Goal: Transaction & Acquisition: Purchase product/service

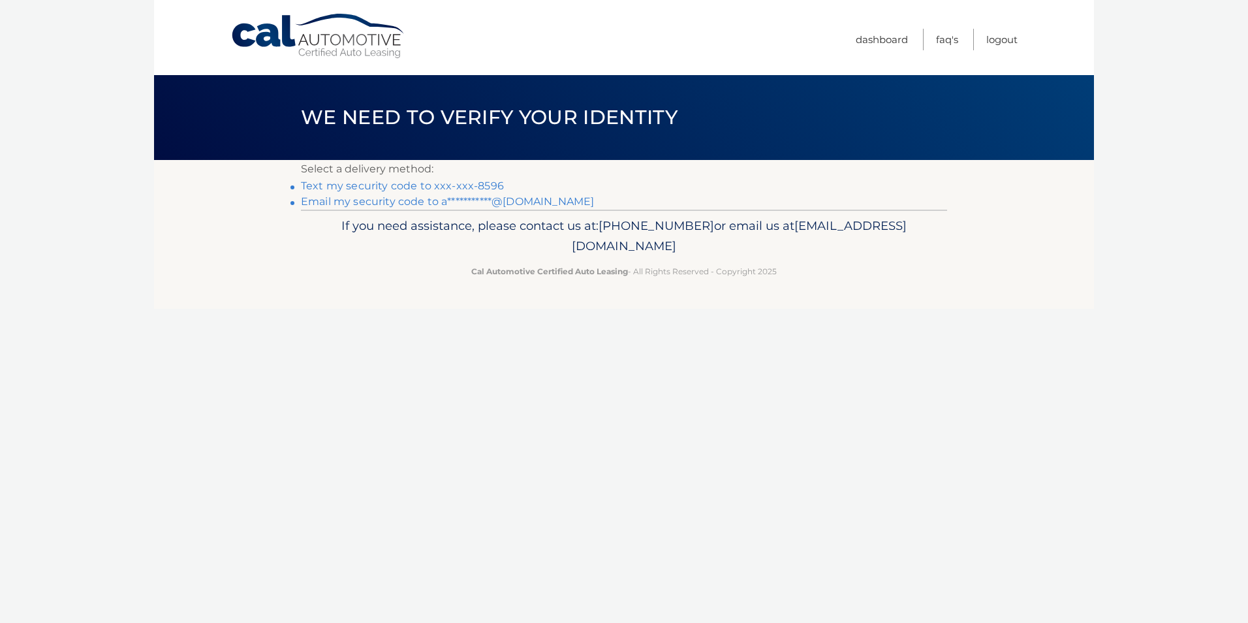
click at [328, 201] on link "**********" at bounding box center [447, 201] width 293 height 12
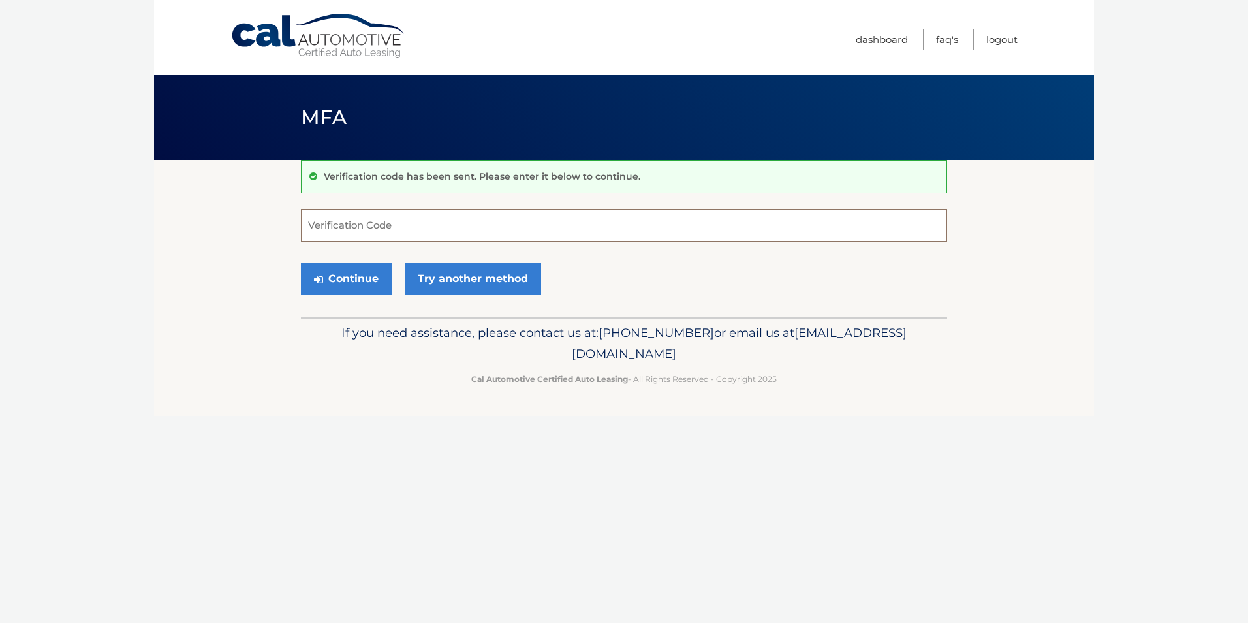
click at [324, 216] on input "Verification Code" at bounding box center [624, 225] width 646 height 33
type input "069498"
click at [301, 262] on button "Continue" at bounding box center [346, 278] width 91 height 33
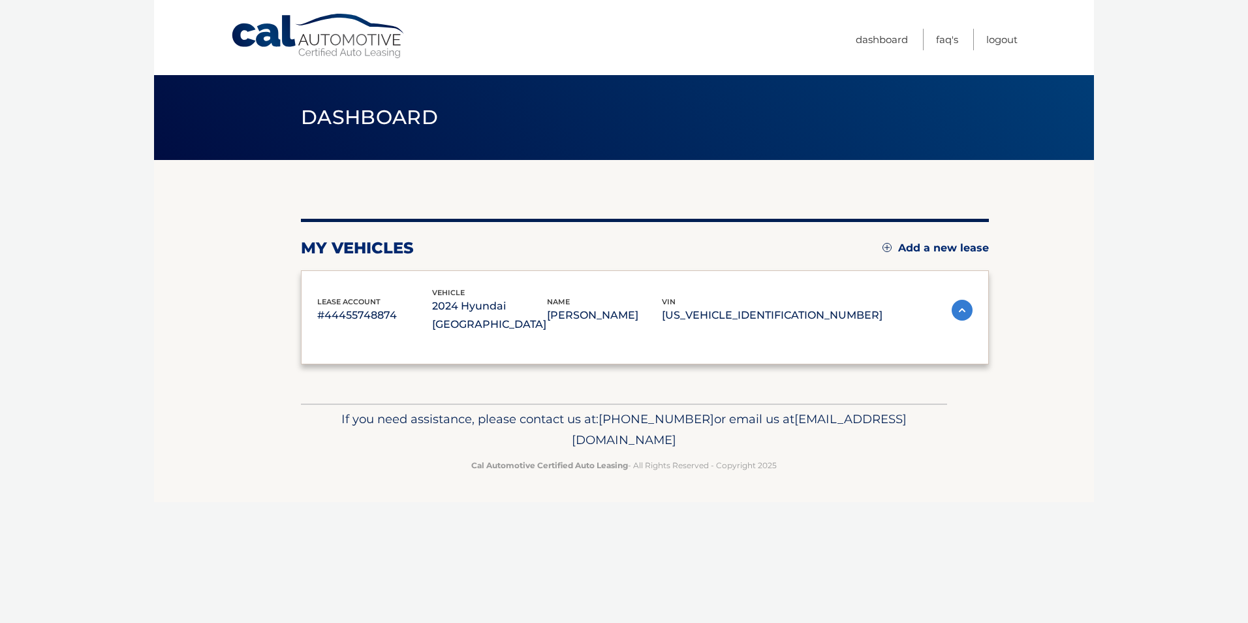
click at [315, 291] on div "lease account #44455748874 vehicle 2024 Hyundai SANTA FE name CRAIG VITTI vin 5…" at bounding box center [645, 317] width 688 height 94
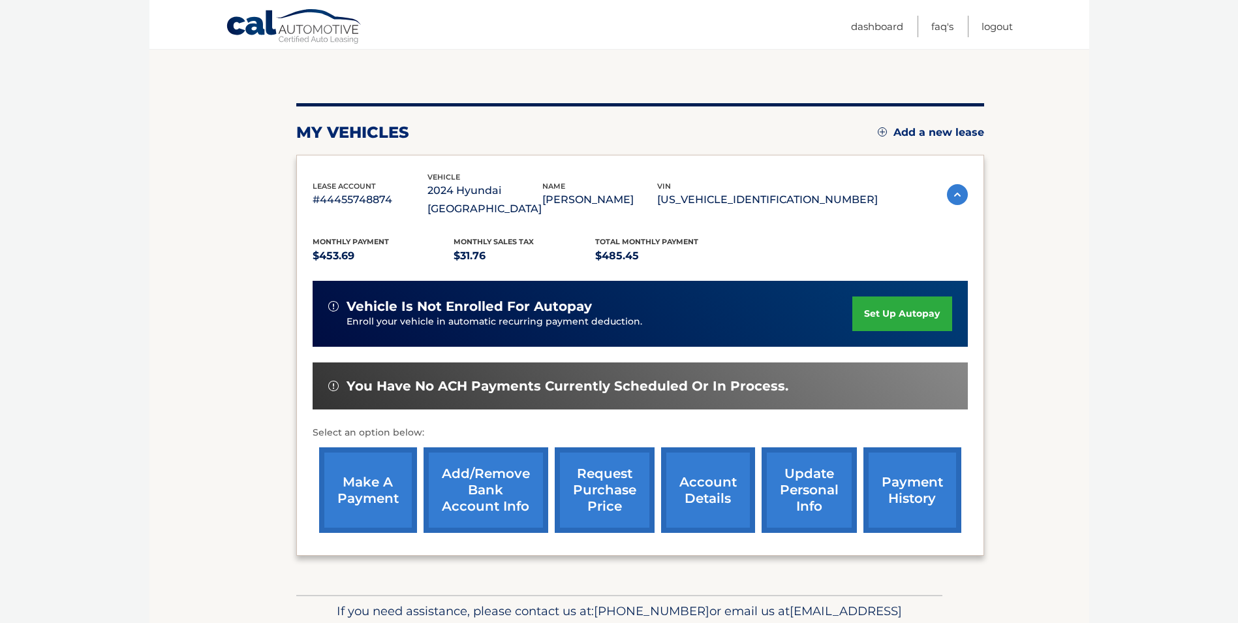
scroll to position [131, 0]
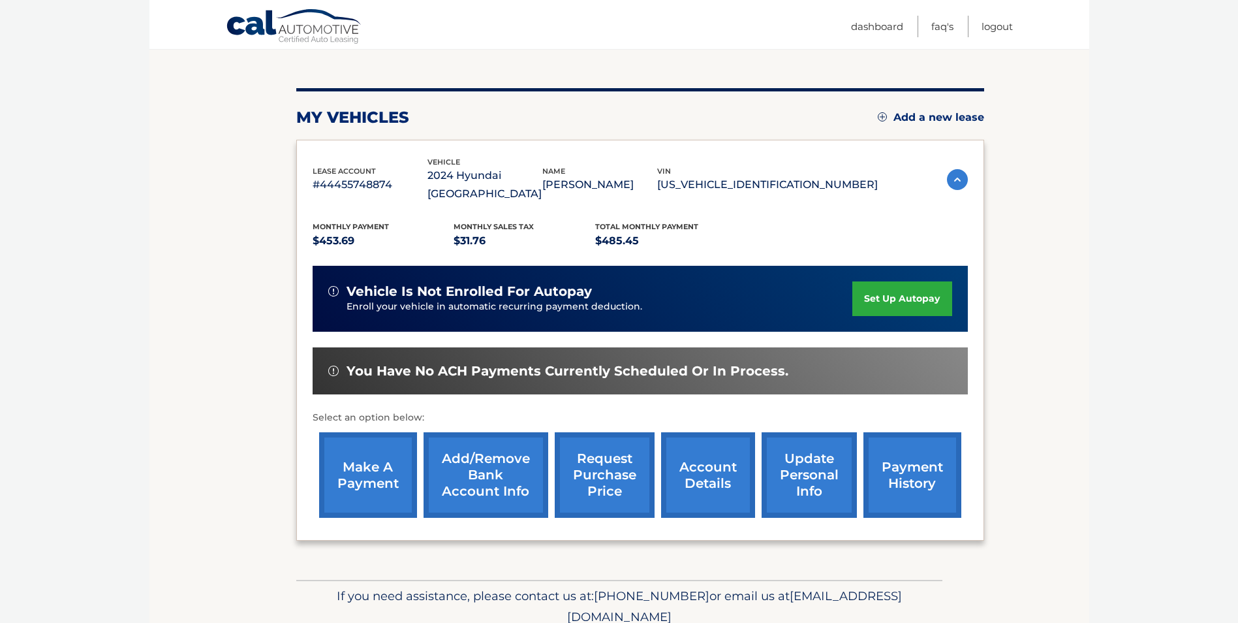
click at [363, 451] on link "make a payment" at bounding box center [368, 475] width 98 height 86
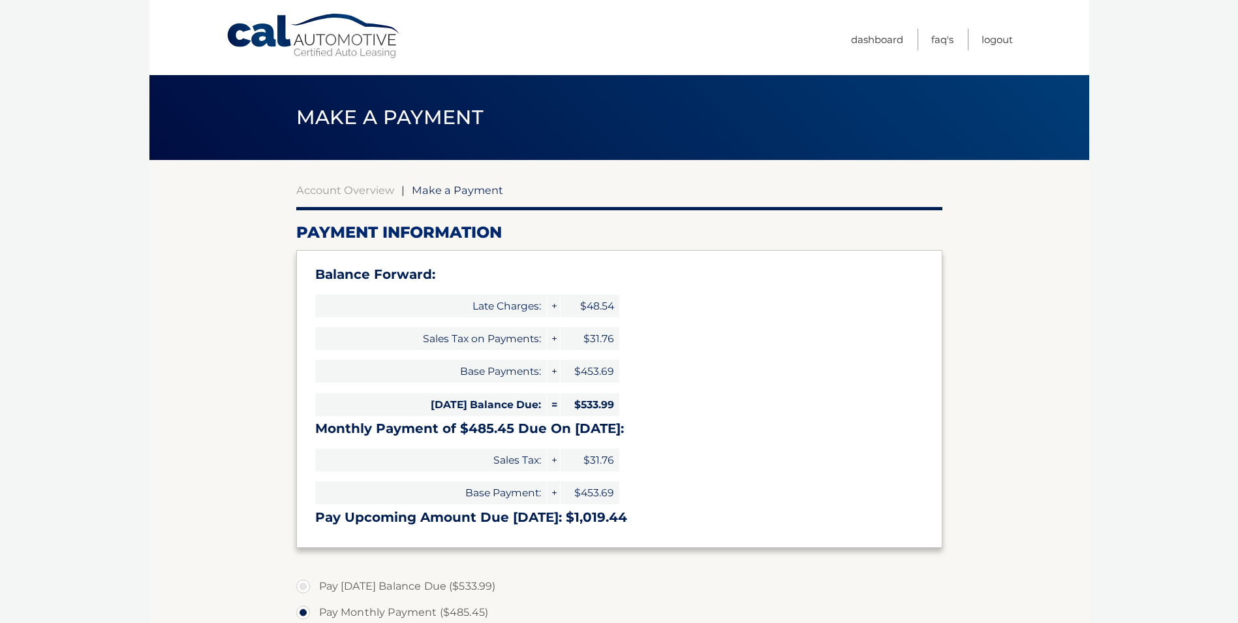
select select "Y2JiYTJhOGItZjI2ZS00MTA0LTk1MzUtZjAwODg4NzBmZDc2"
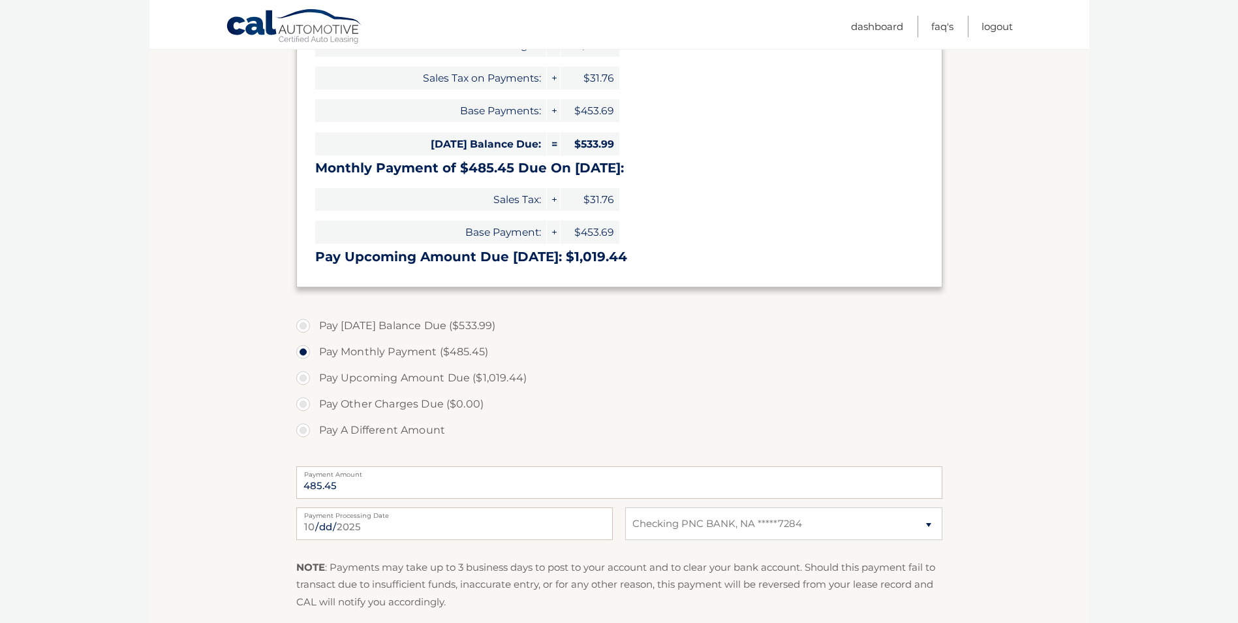
scroll to position [261, 0]
click at [302, 431] on label "Pay A Different Amount" at bounding box center [619, 430] width 646 height 26
click at [302, 431] on input "Pay A Different Amount" at bounding box center [308, 427] width 13 height 21
radio input "true"
click at [328, 483] on input "Payment Amount" at bounding box center [619, 481] width 646 height 33
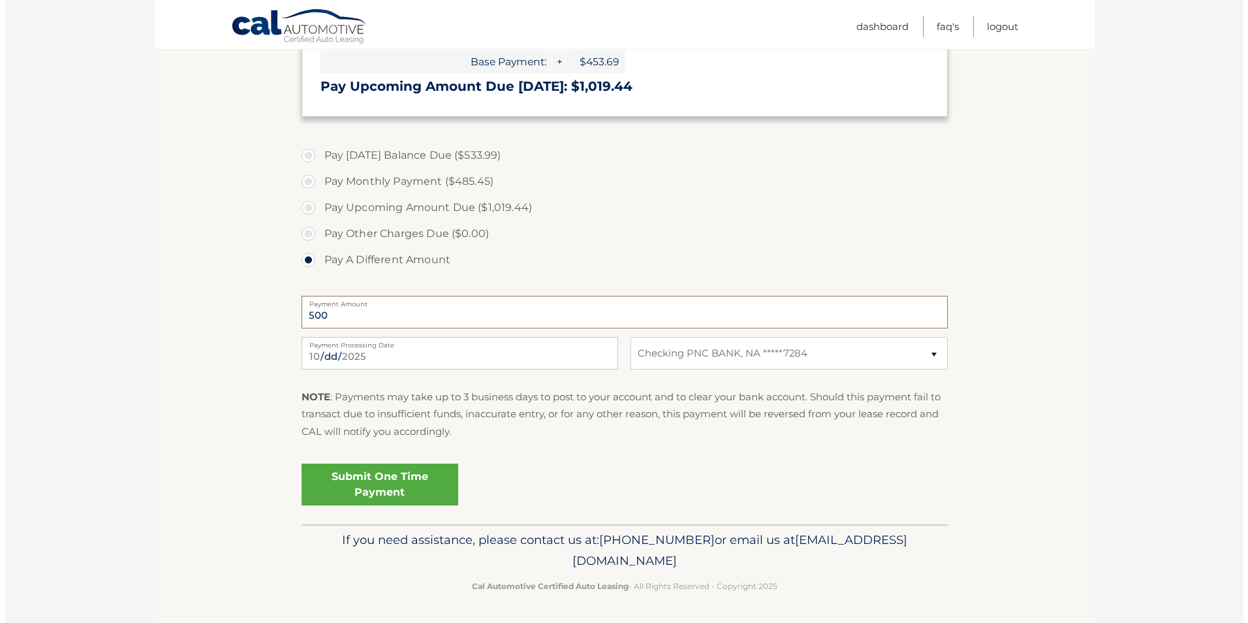
scroll to position [432, 0]
type input "500"
click at [347, 480] on link "Submit One Time Payment" at bounding box center [374, 484] width 157 height 42
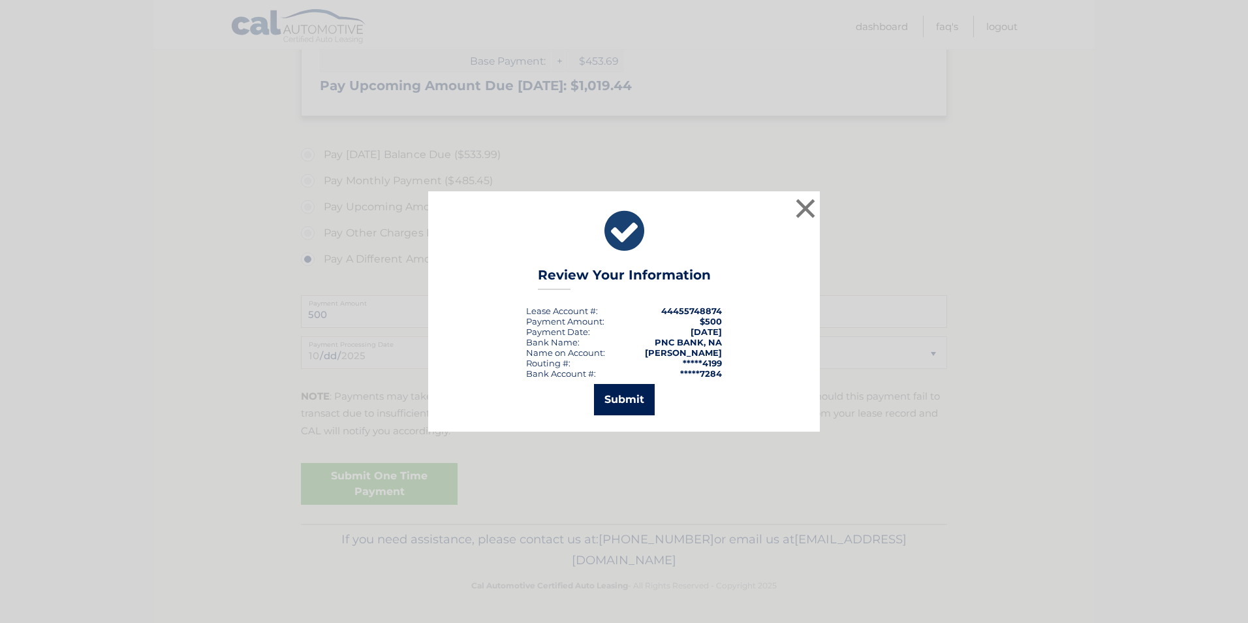
click at [625, 405] on button "Submit" at bounding box center [624, 399] width 61 height 31
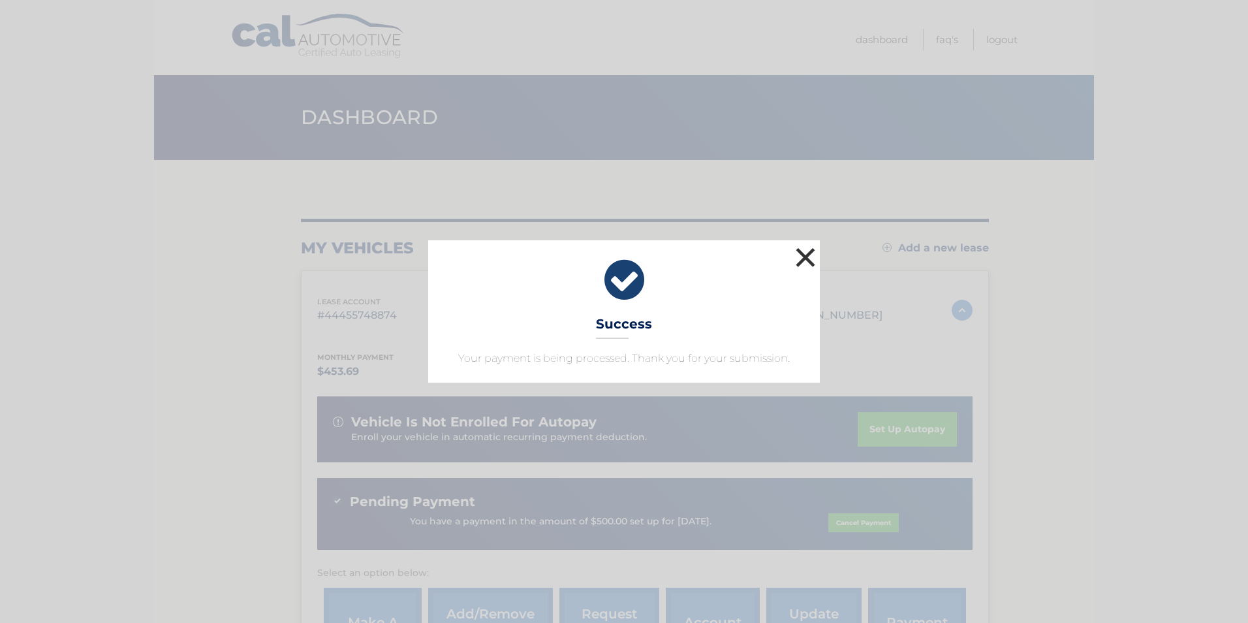
click at [807, 255] on button "×" at bounding box center [806, 257] width 26 height 26
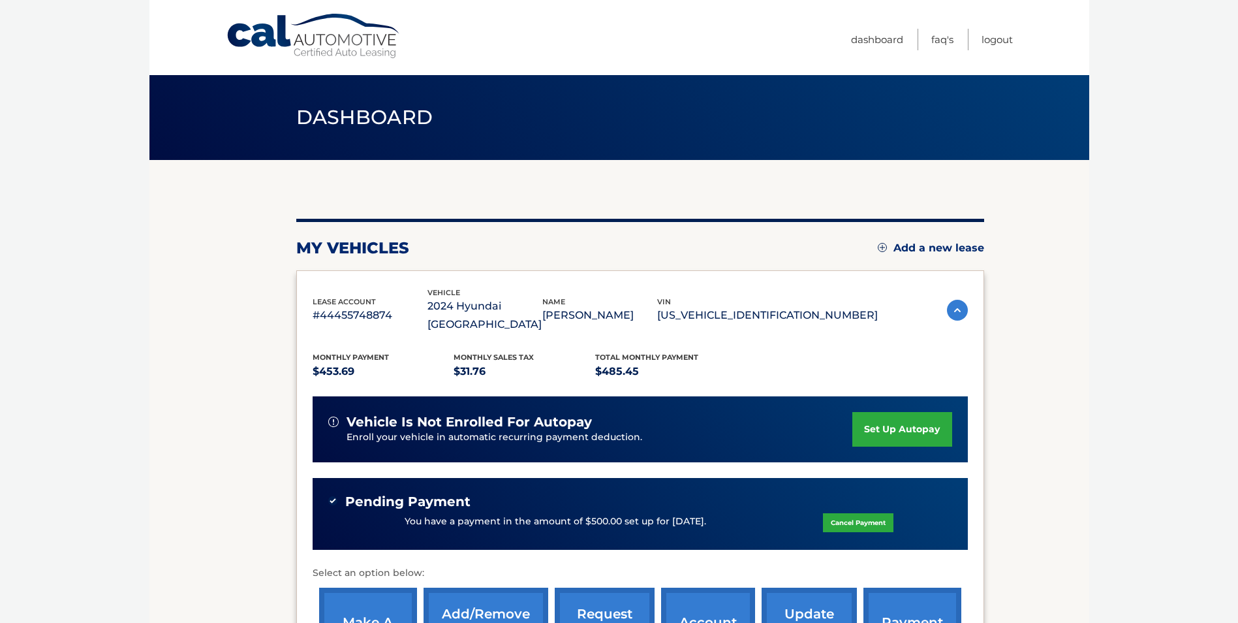
click at [163, 253] on section "my vehicles Add a new lease lease account #44455748874 vehicle 2024 Hyundai [GE…" at bounding box center [619, 447] width 940 height 575
